Goal: Information Seeking & Learning: Learn about a topic

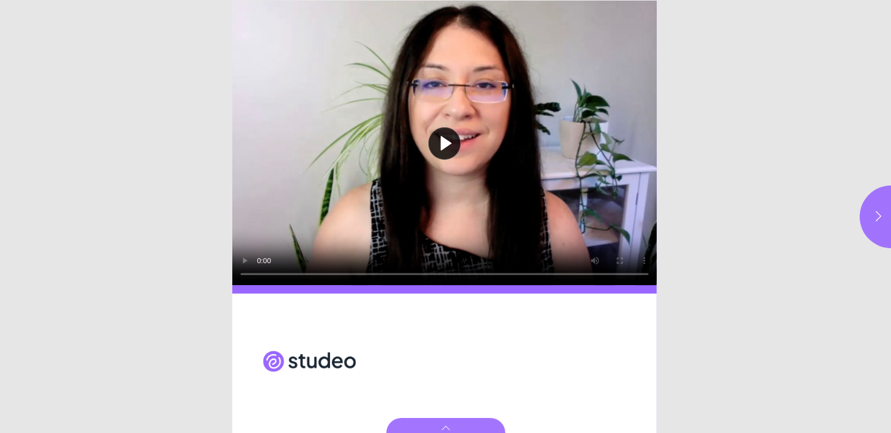
click at [445, 151] on button "Play video" at bounding box center [444, 143] width 424 height 284
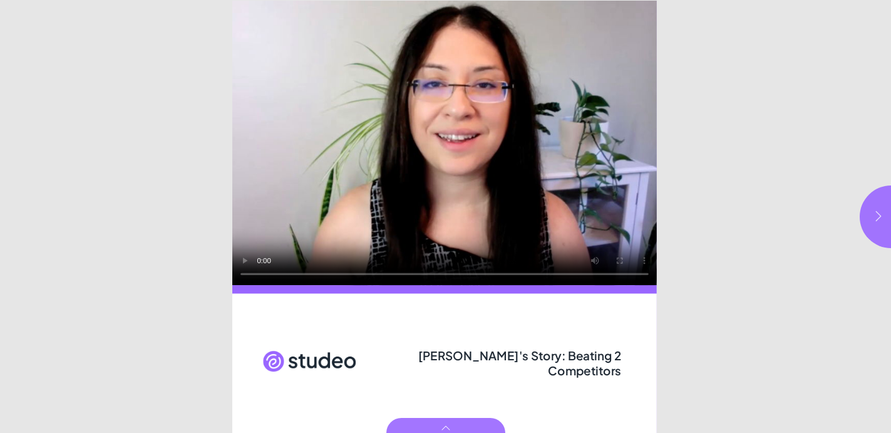
click at [877, 210] on icon "button" at bounding box center [878, 216] width 13 height 13
type input "***"
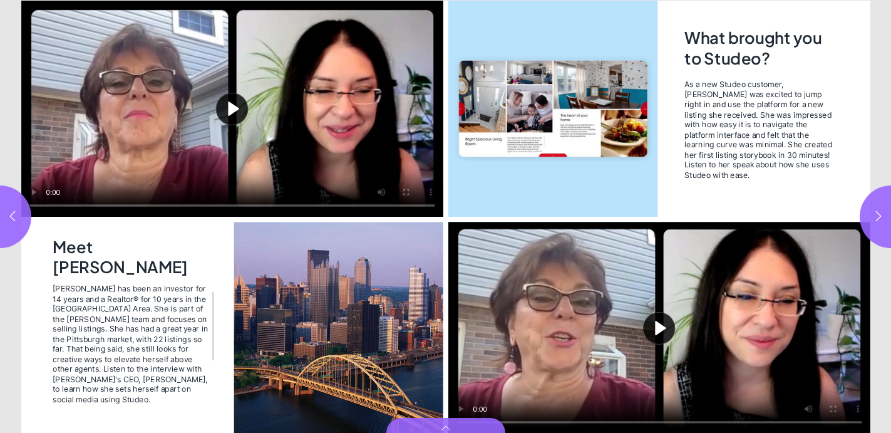
click at [232, 105] on button "Play video" at bounding box center [232, 109] width 422 height 216
click at [652, 329] on button "Play video" at bounding box center [659, 328] width 422 height 212
click at [342, 166] on video "Video" at bounding box center [232, 109] width 422 height 216
click at [880, 213] on icon "button" at bounding box center [878, 216] width 13 height 13
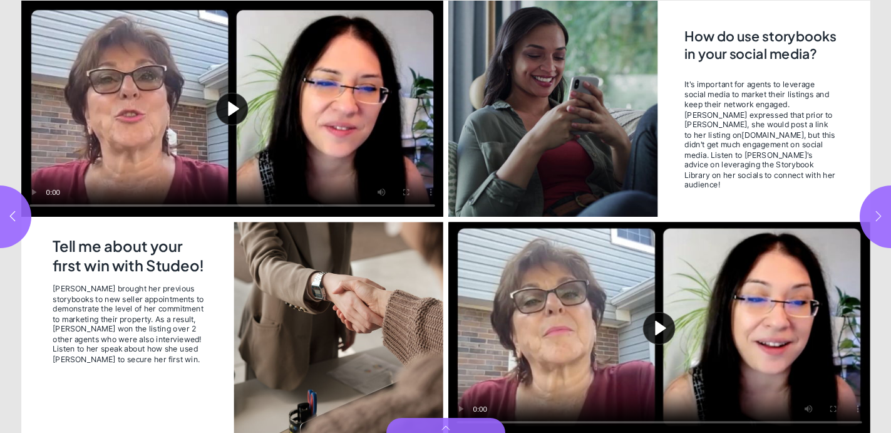
click at [882, 207] on button "button" at bounding box center [891, 216] width 63 height 63
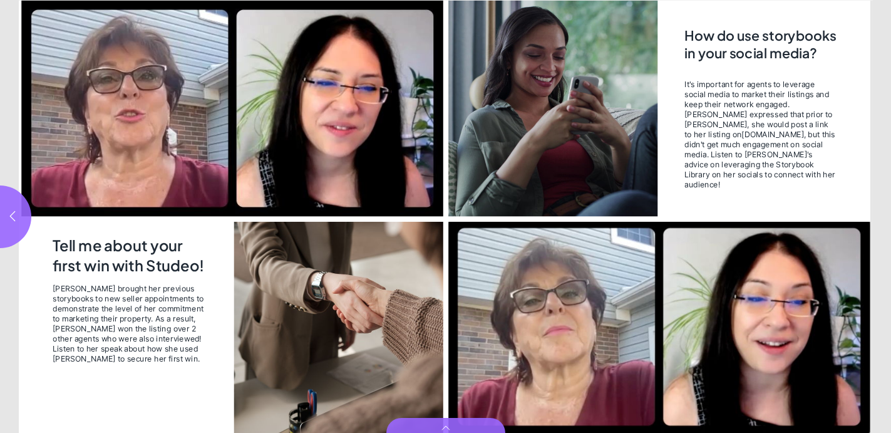
type input "*"
